Goal: Information Seeking & Learning: Learn about a topic

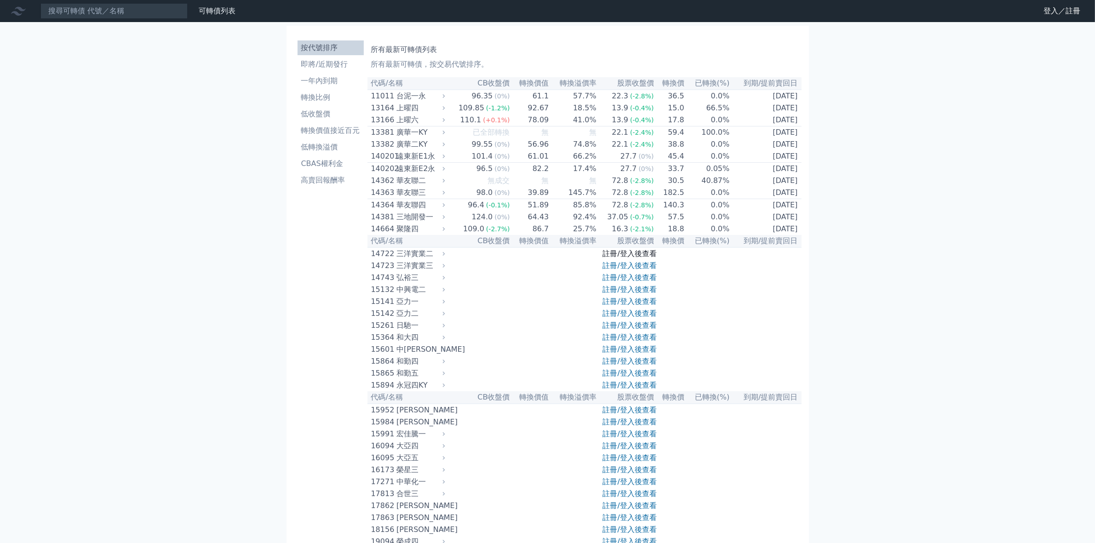
click at [626, 258] on link "註冊/登入後查看" at bounding box center [630, 253] width 54 height 9
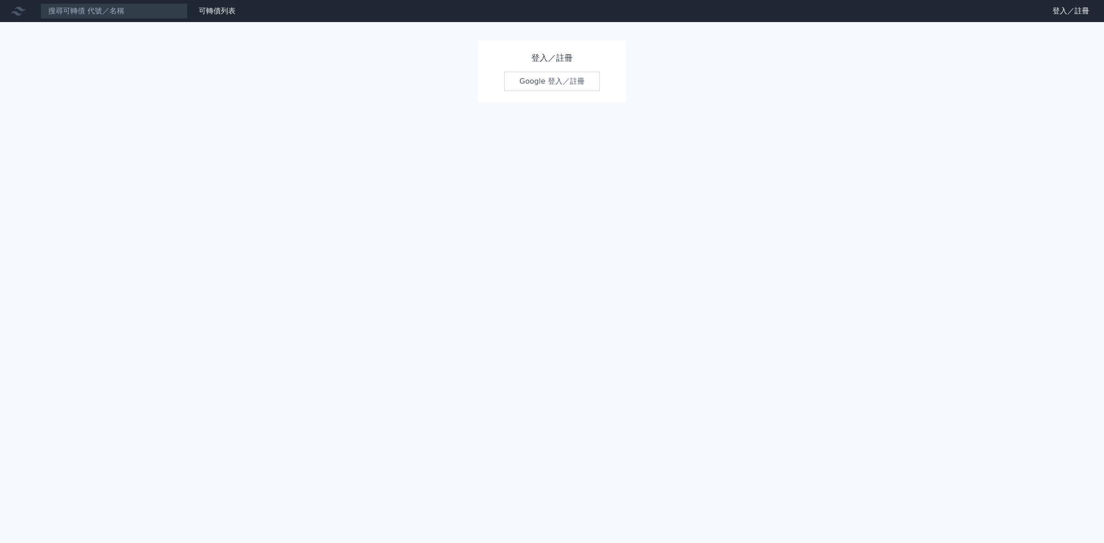
click at [555, 84] on link "Google 登入／註冊" at bounding box center [552, 81] width 96 height 19
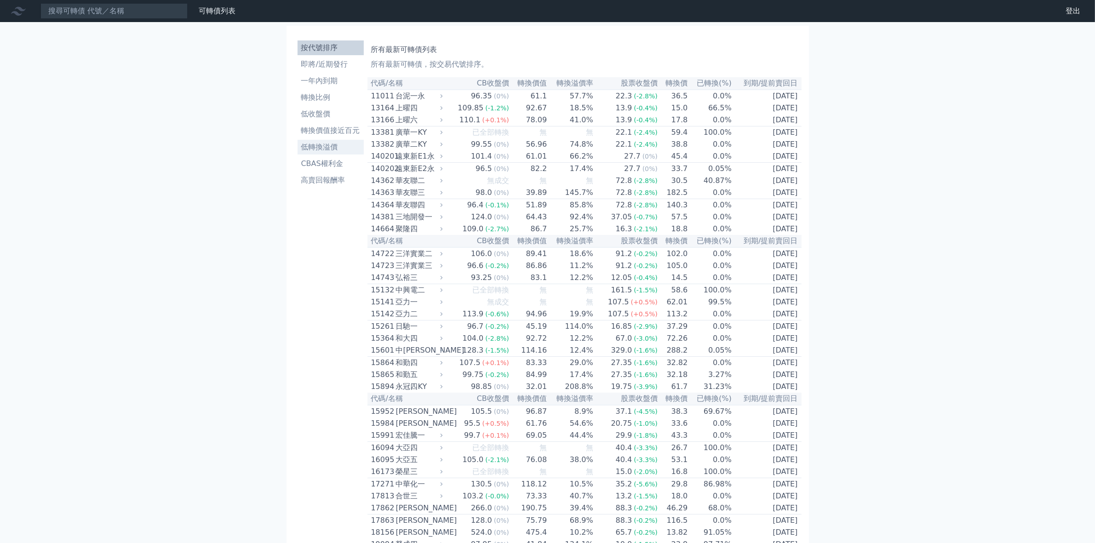
click at [321, 148] on li "低轉換溢價" at bounding box center [331, 147] width 66 height 11
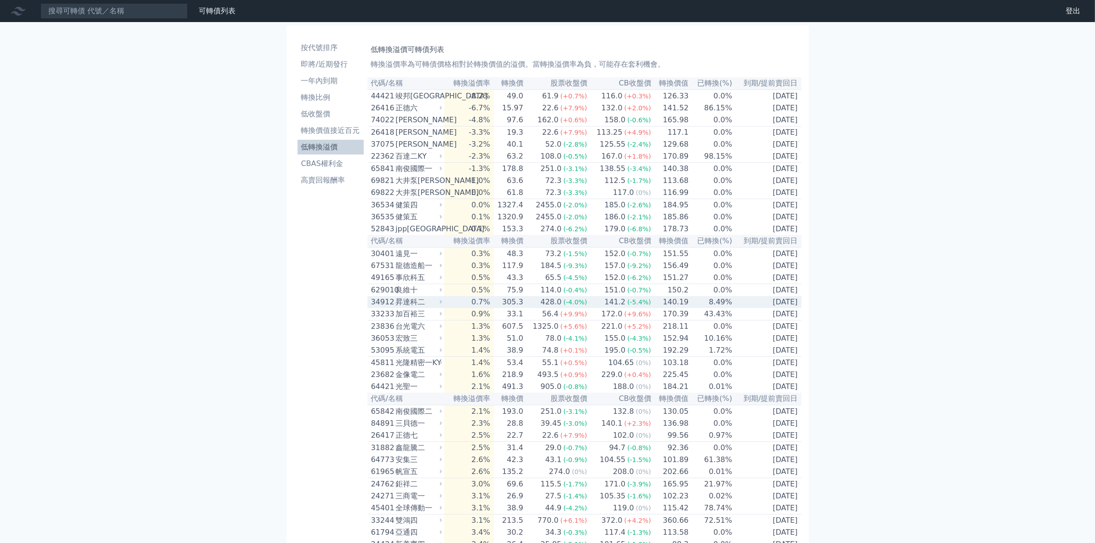
scroll to position [115, 0]
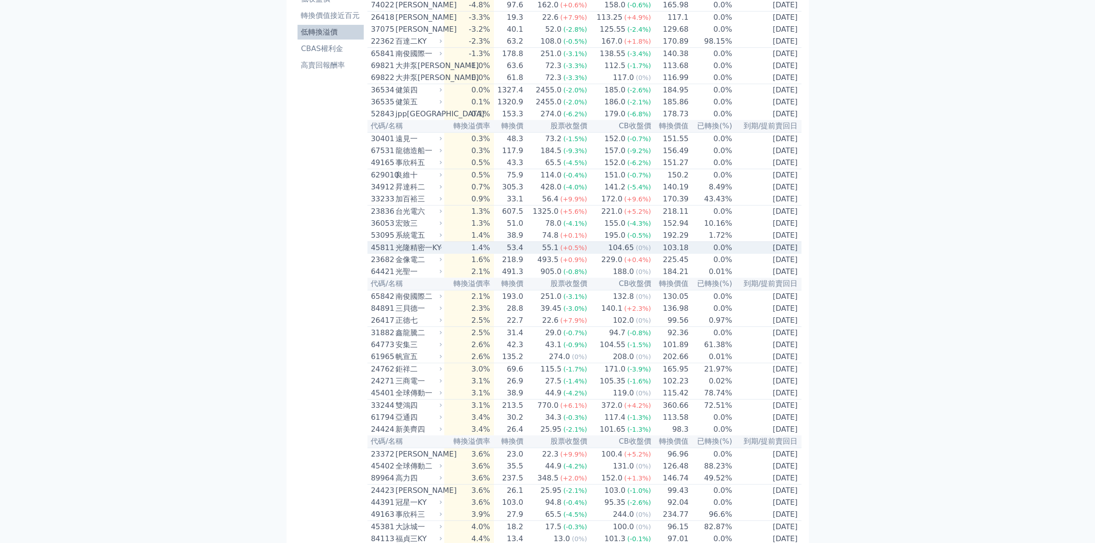
click at [431, 253] on div "光隆精密一KY" at bounding box center [417, 247] width 45 height 11
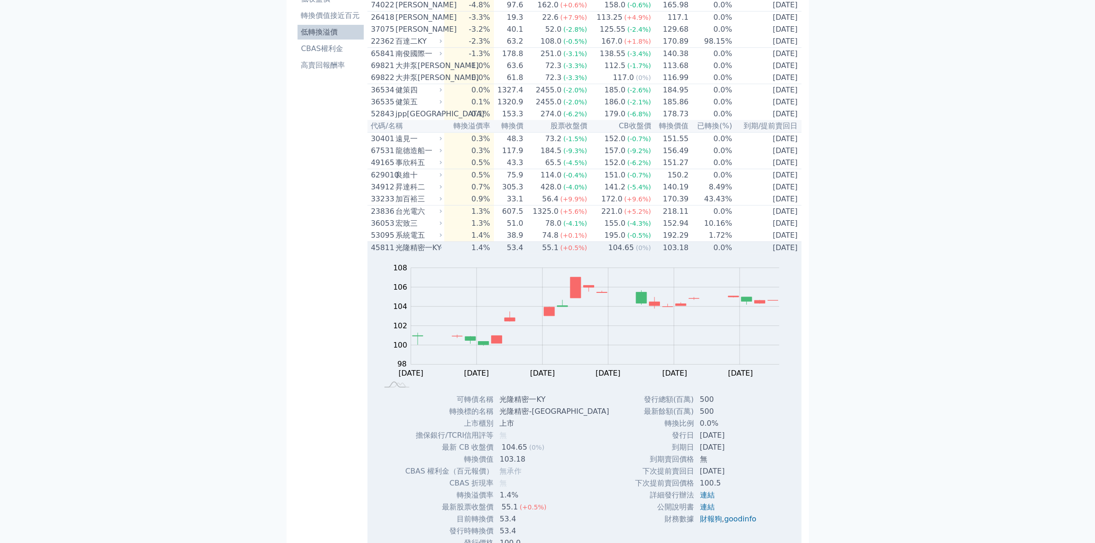
click at [432, 253] on div "光隆精密一KY" at bounding box center [417, 247] width 45 height 11
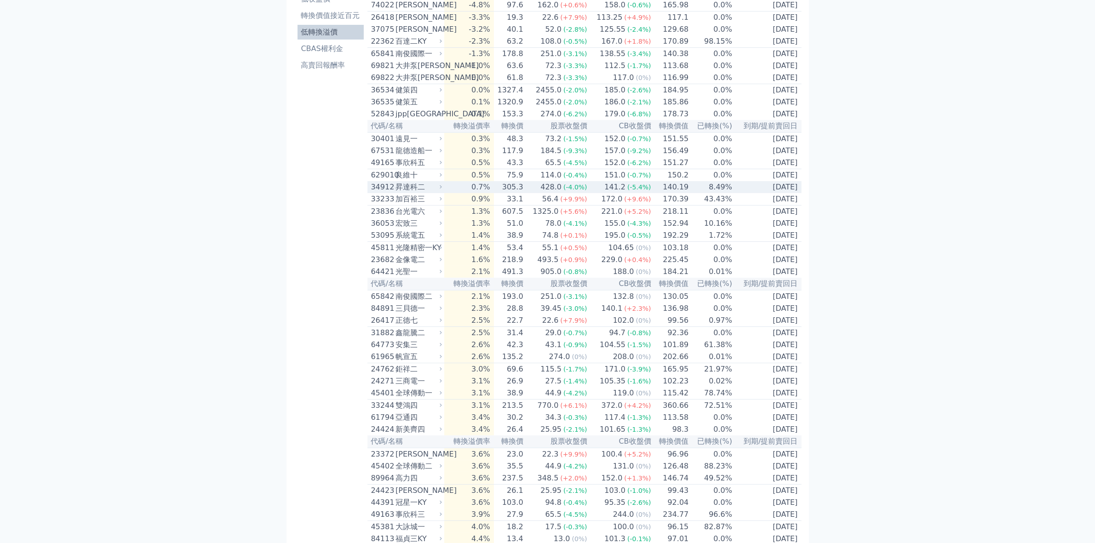
scroll to position [230, 0]
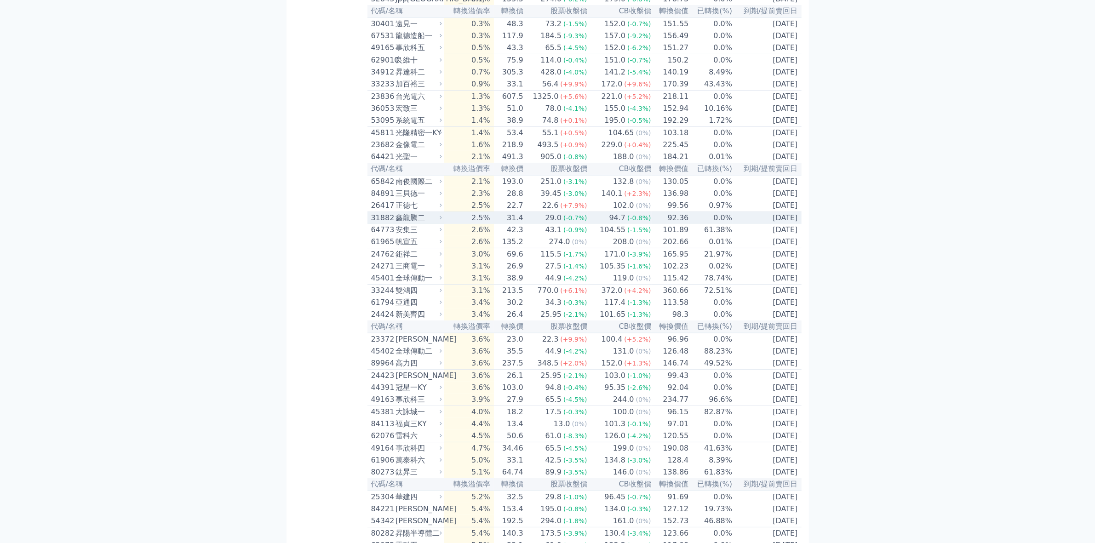
click at [415, 223] on div "鑫龍騰二" at bounding box center [417, 217] width 45 height 11
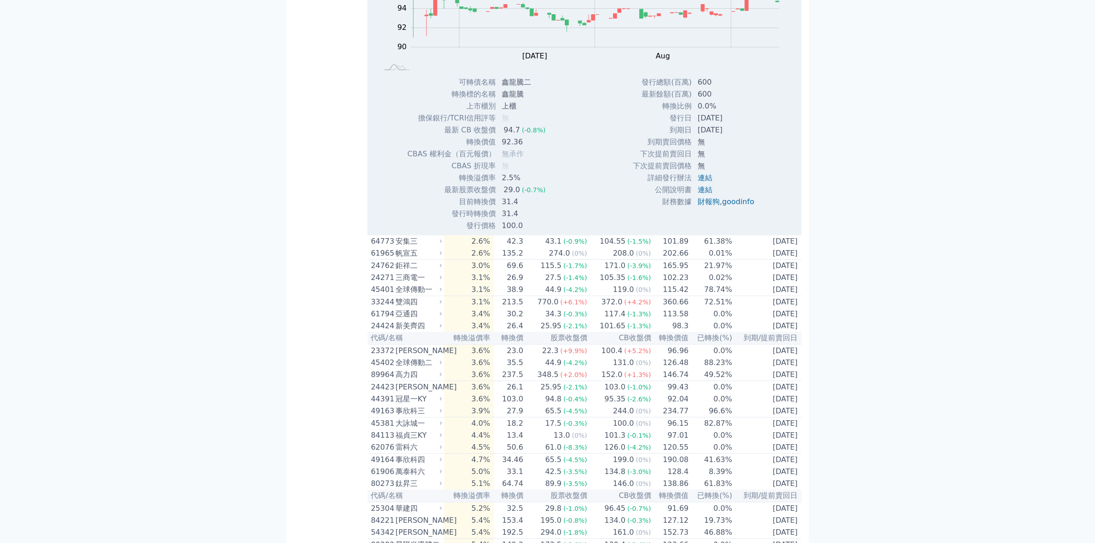
scroll to position [402, 0]
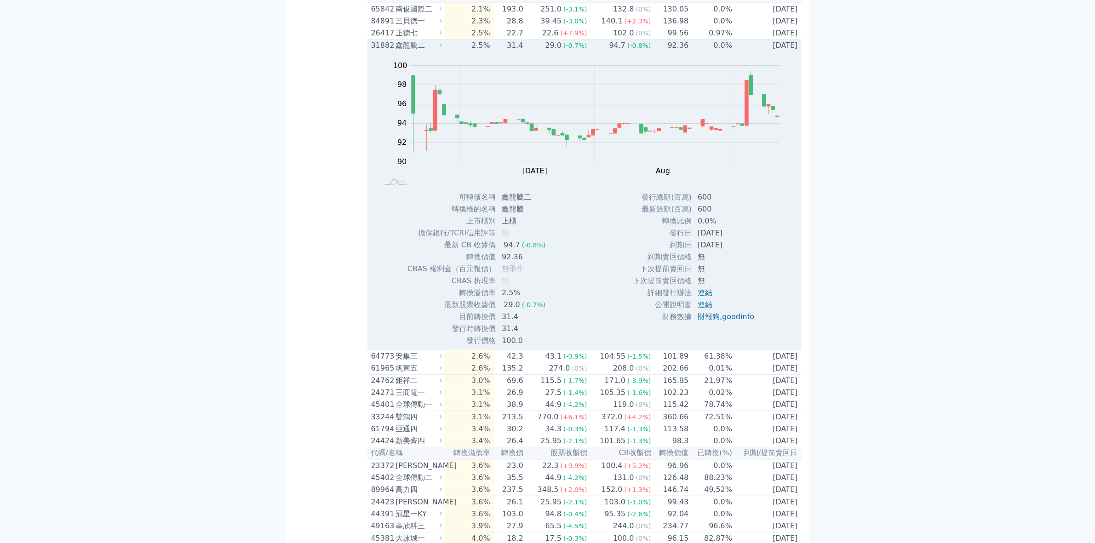
click at [418, 51] on div "鑫龍騰二" at bounding box center [417, 45] width 45 height 11
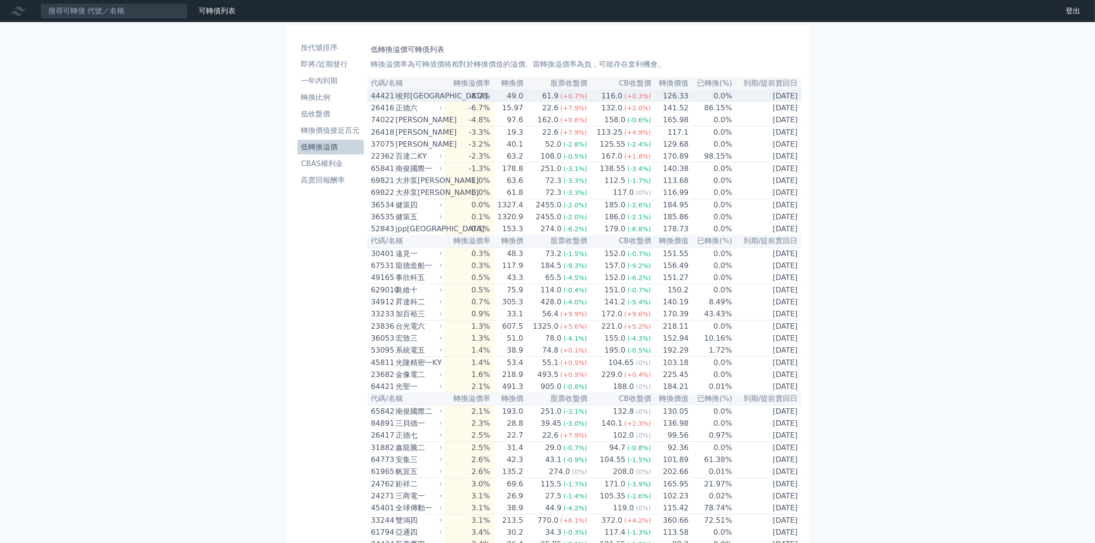
scroll to position [287, 0]
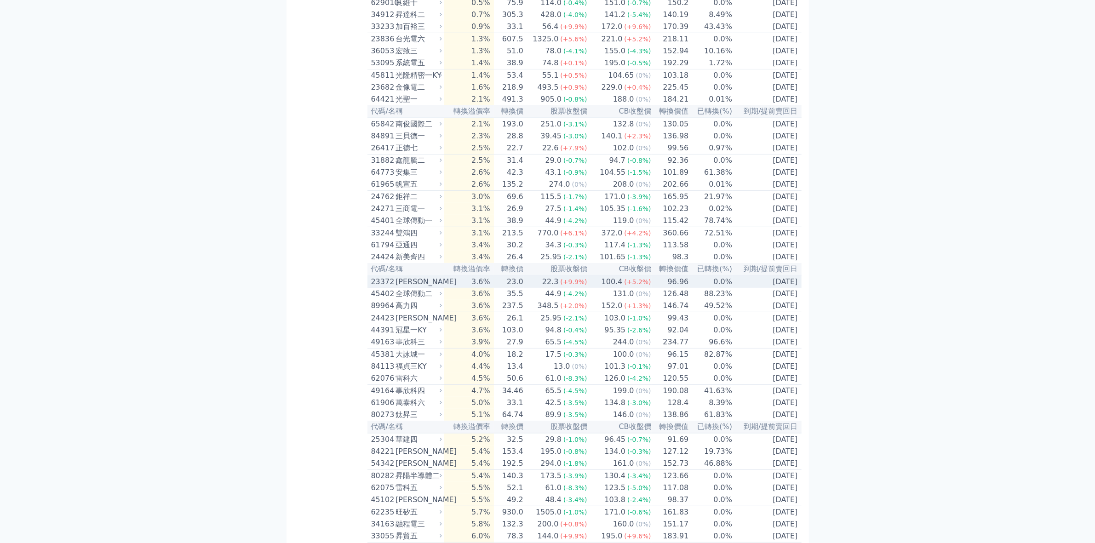
click at [412, 287] on div "[PERSON_NAME]" at bounding box center [417, 281] width 45 height 11
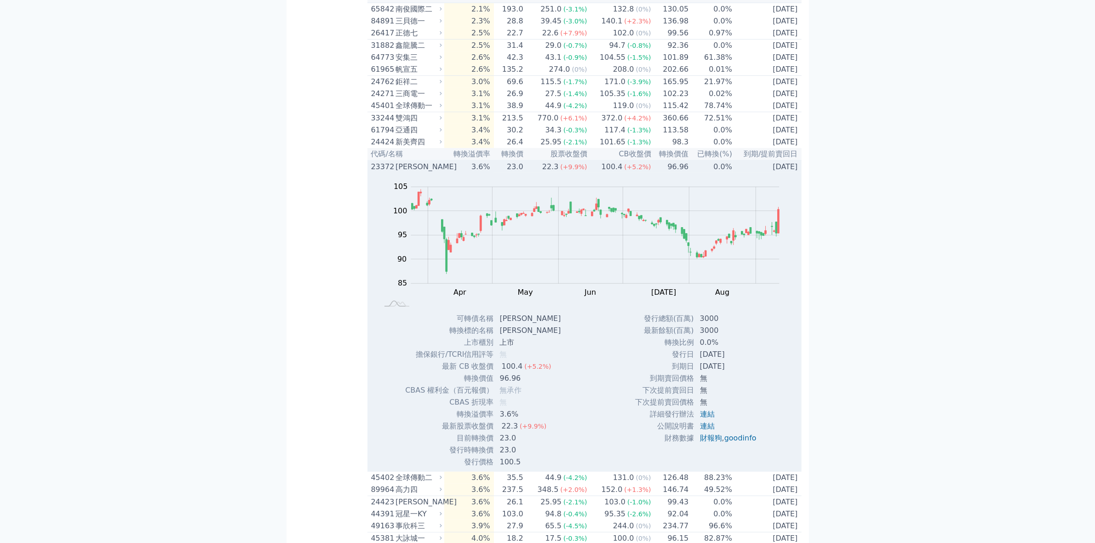
scroll to position [575, 0]
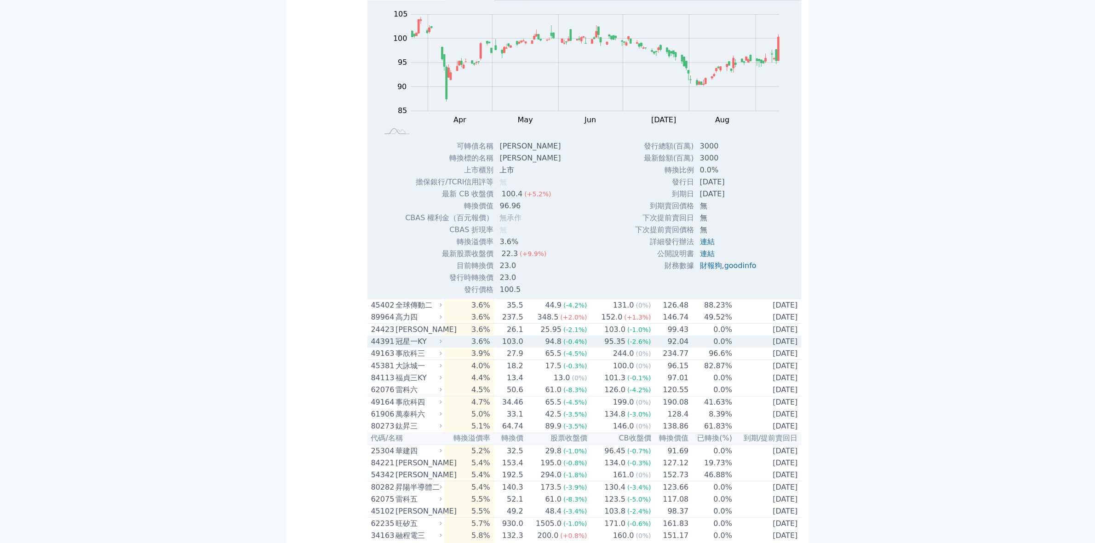
click at [418, 347] on div "冠星一KY" at bounding box center [417, 341] width 45 height 11
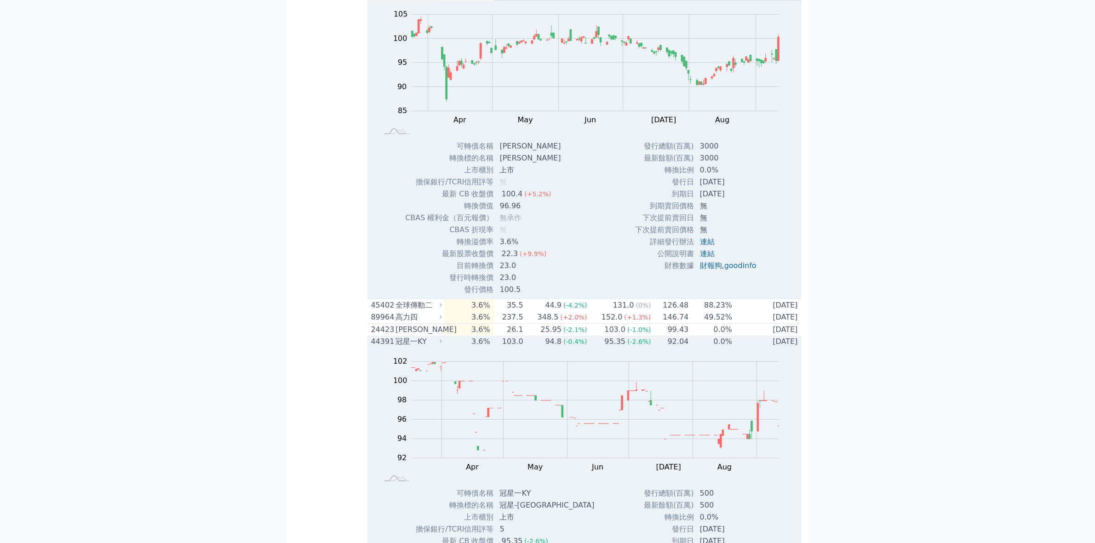
scroll to position [460, 0]
